Goal: Transaction & Acquisition: Purchase product/service

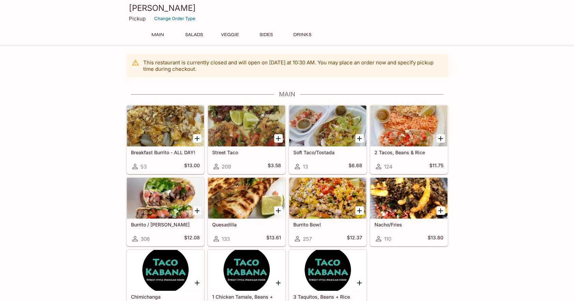
click at [156, 192] on div at bounding box center [165, 198] width 77 height 41
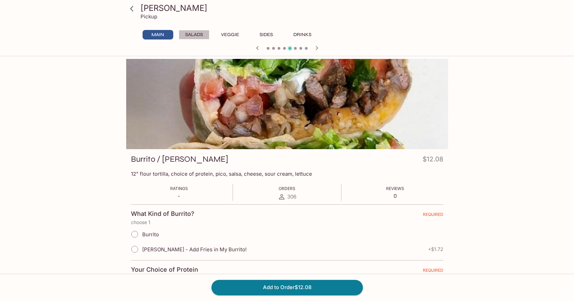
click at [197, 36] on button "Salads" at bounding box center [194, 35] width 31 height 10
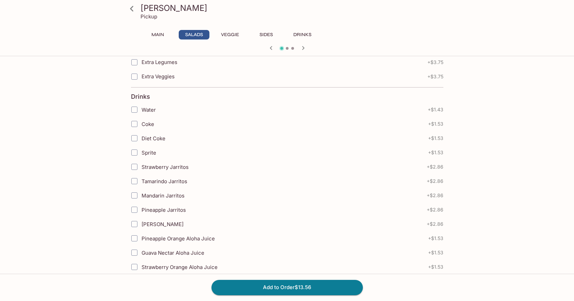
scroll to position [501, 0]
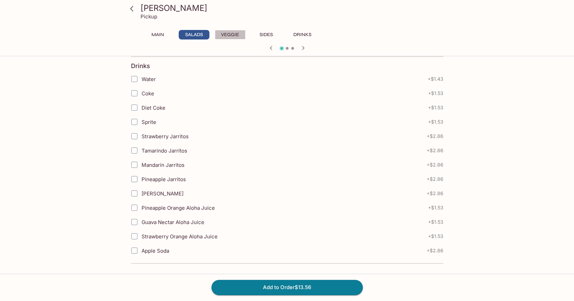
click at [229, 31] on button "Veggie" at bounding box center [230, 35] width 31 height 10
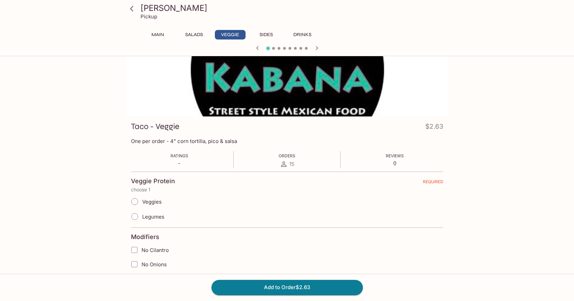
scroll to position [0, 0]
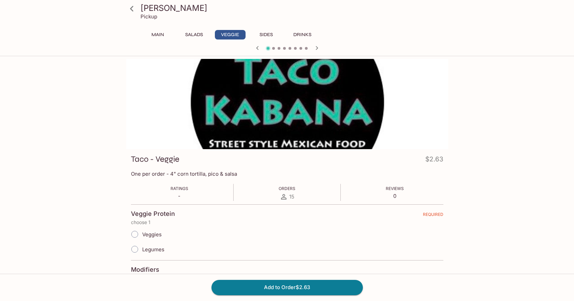
click at [269, 35] on button "Sides" at bounding box center [266, 35] width 31 height 10
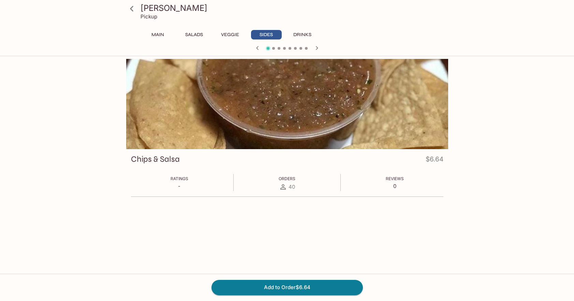
click at [162, 36] on button "Main" at bounding box center [158, 35] width 31 height 10
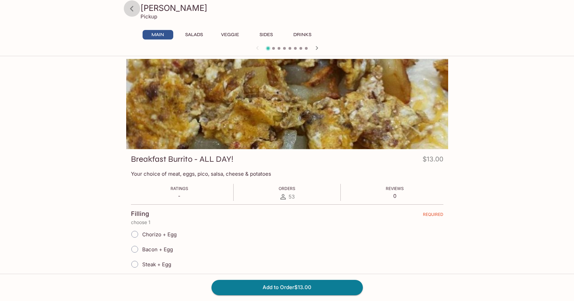
click at [130, 10] on icon at bounding box center [132, 9] width 12 height 12
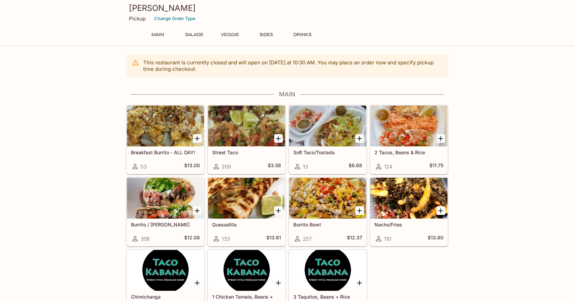
click at [331, 137] on div at bounding box center [327, 126] width 77 height 41
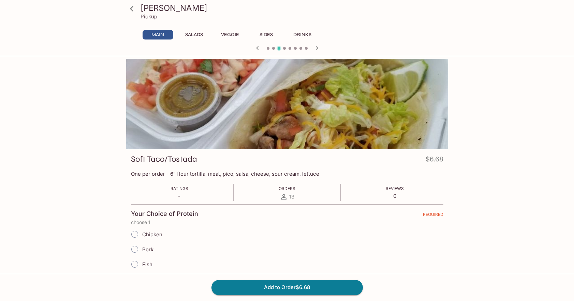
click at [133, 10] on icon at bounding box center [132, 9] width 12 height 12
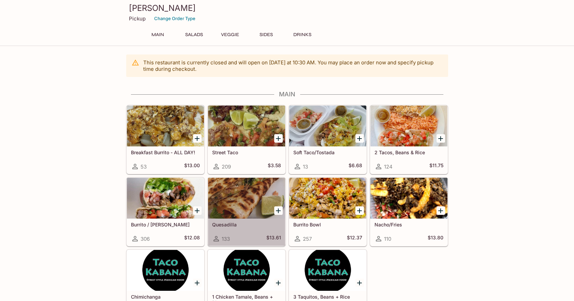
click at [240, 198] on div at bounding box center [246, 198] width 77 height 41
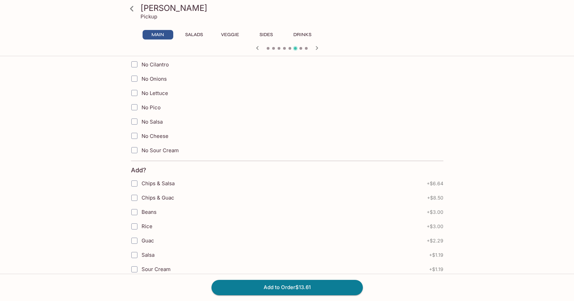
scroll to position [136, 0]
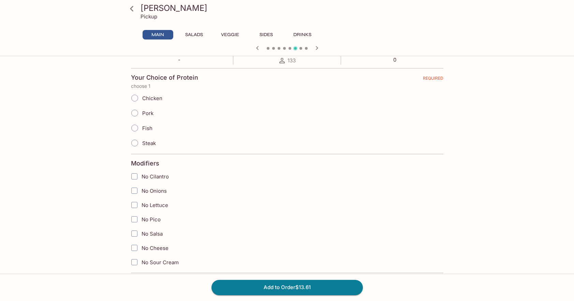
click at [132, 9] on icon at bounding box center [132, 9] width 12 height 12
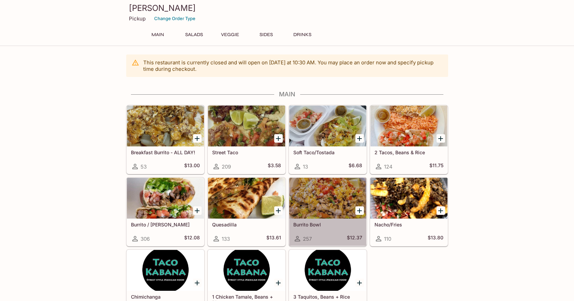
click at [328, 200] on div at bounding box center [327, 198] width 77 height 41
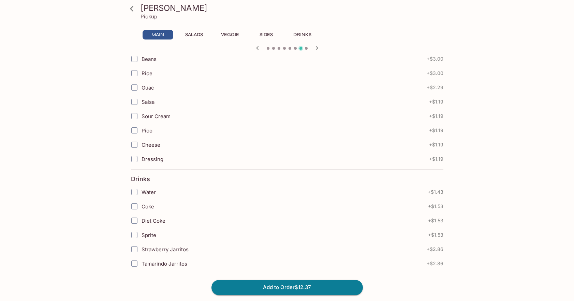
scroll to position [506, 0]
click at [194, 34] on button "Salads" at bounding box center [194, 35] width 31 height 10
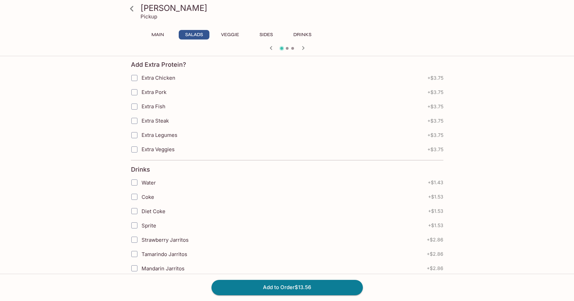
scroll to position [341, 0]
